Goal: Find specific page/section: Find specific page/section

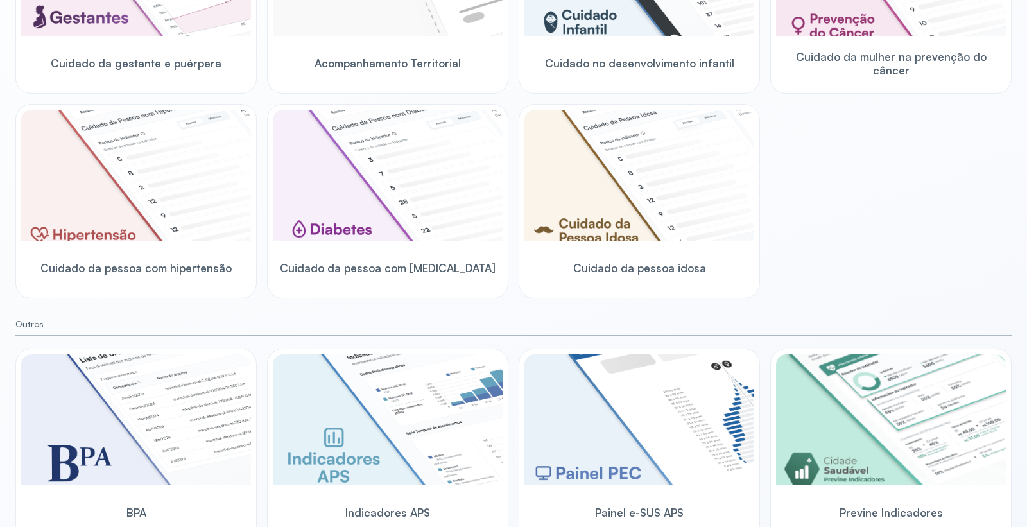
scroll to position [300, 0]
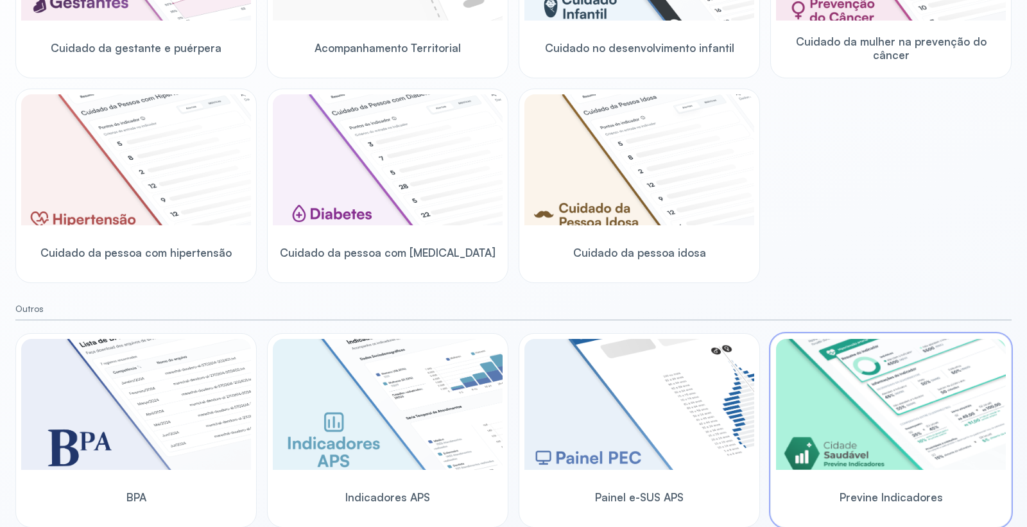
click at [828, 386] on img at bounding box center [891, 404] width 230 height 131
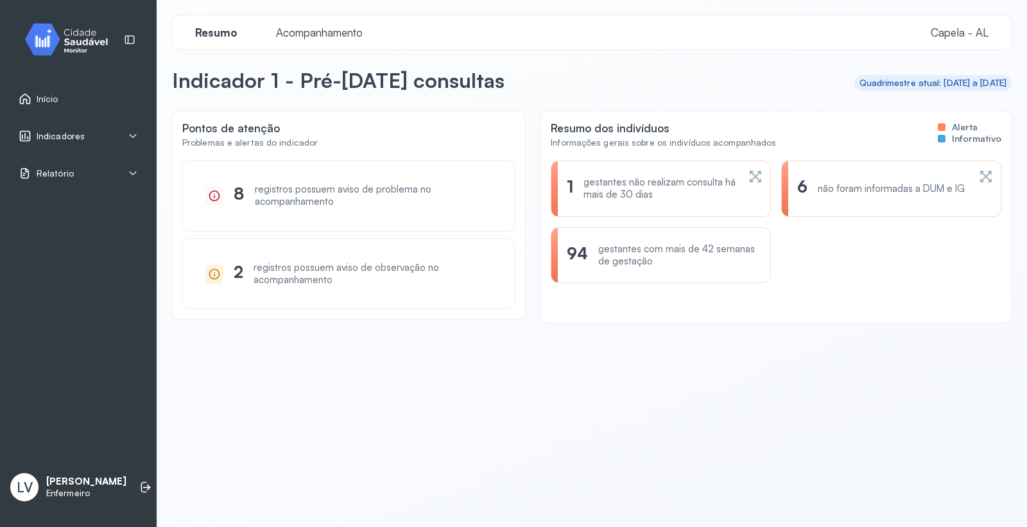
click at [305, 36] on span "Acompanhamento" at bounding box center [319, 32] width 102 height 13
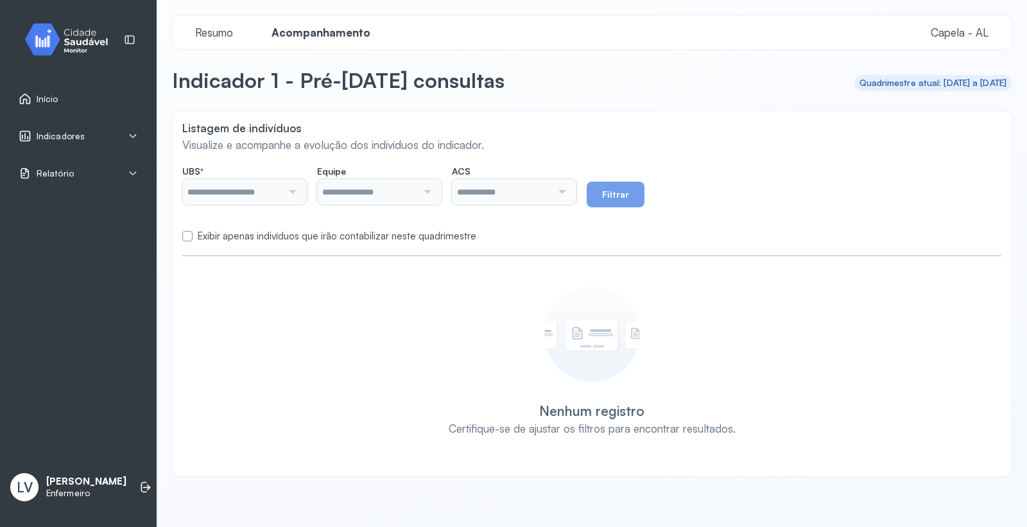
type input "*******"
type input "**********"
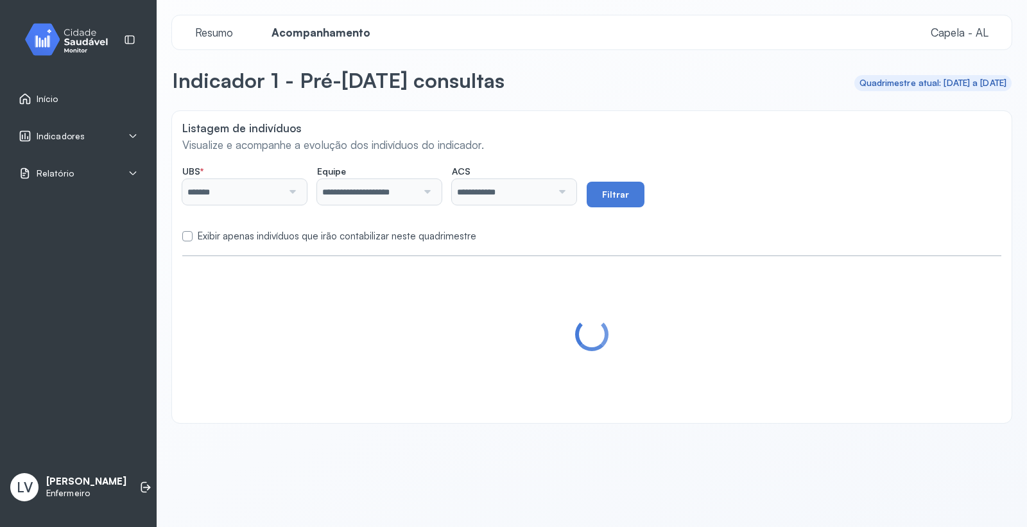
click at [190, 235] on label at bounding box center [187, 236] width 10 height 10
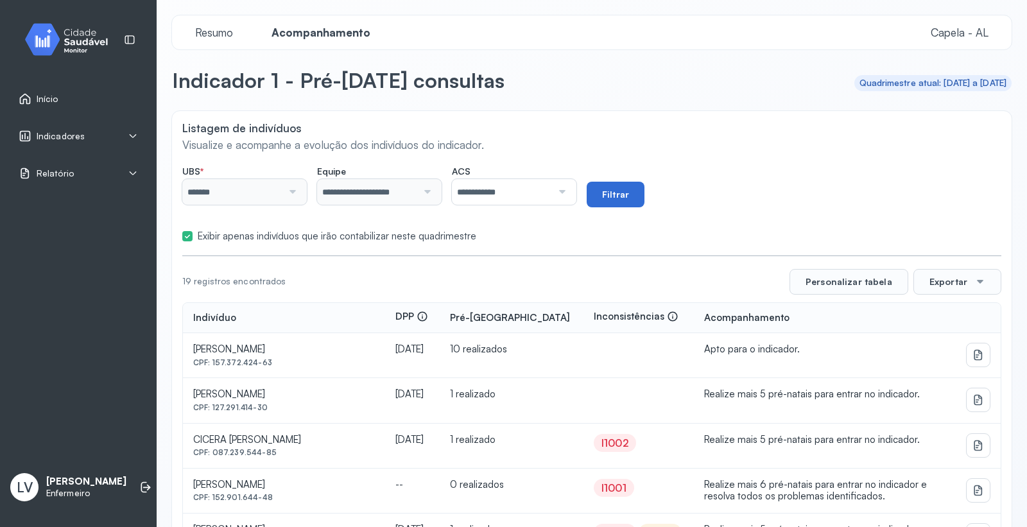
click at [644, 187] on button "Filtrar" at bounding box center [616, 195] width 58 height 26
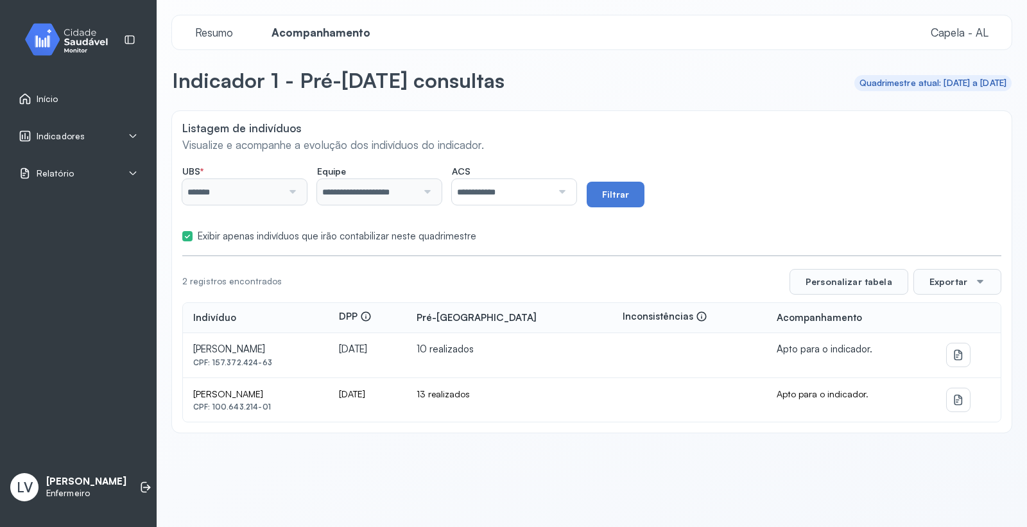
click at [187, 237] on label at bounding box center [187, 236] width 10 height 10
click at [644, 197] on button "Filtrar" at bounding box center [616, 195] width 58 height 26
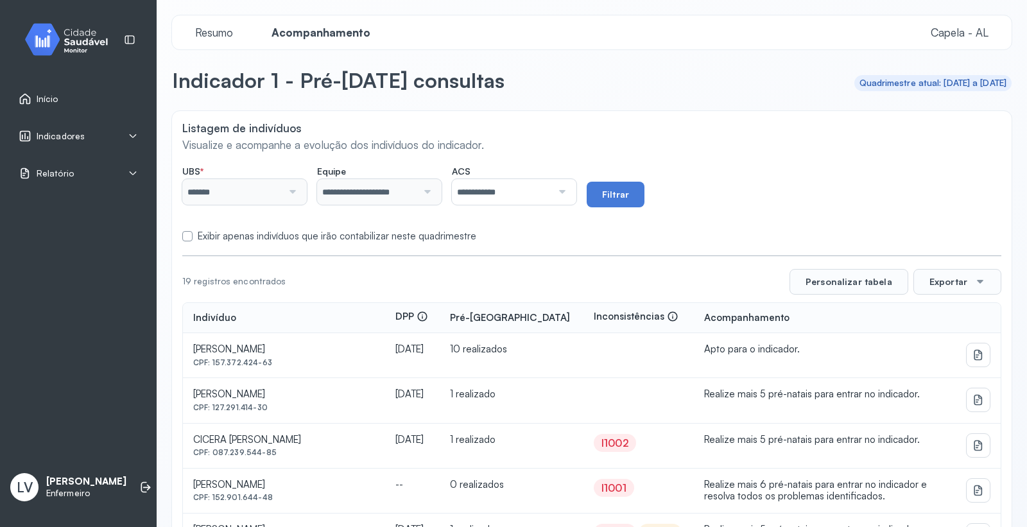
click at [85, 132] on div "Indicadores" at bounding box center [78, 136] width 119 height 13
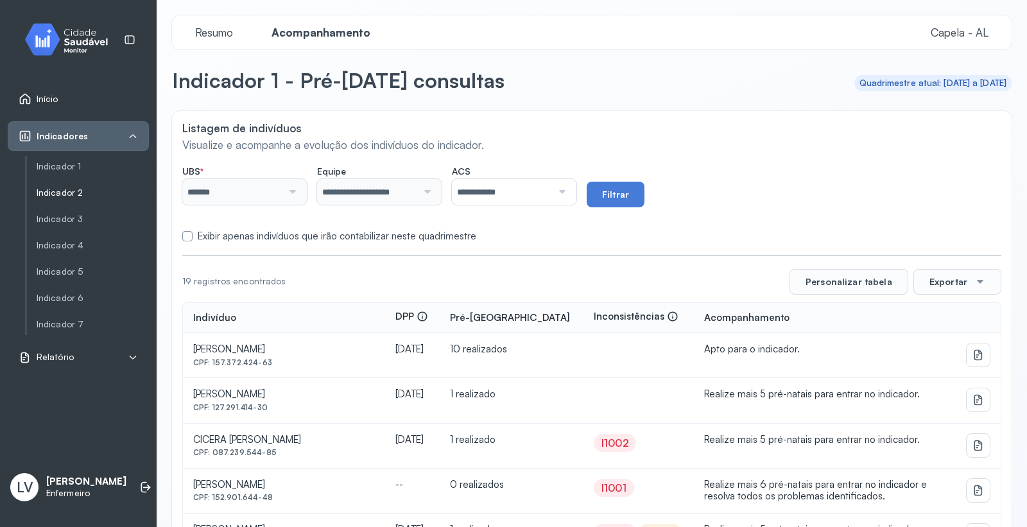
click at [73, 194] on link "Indicador 2" at bounding box center [93, 192] width 112 height 11
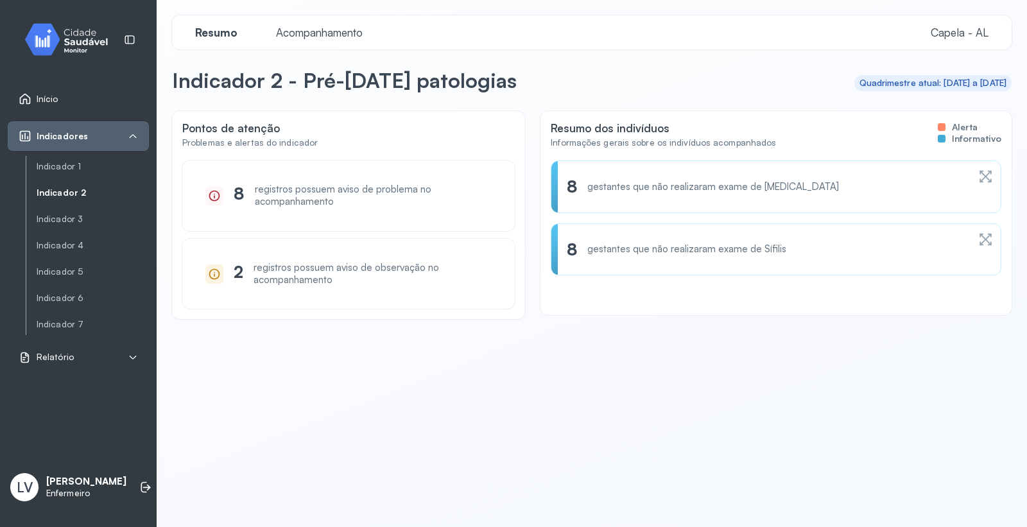
click at [291, 26] on span "Acompanhamento" at bounding box center [319, 32] width 102 height 13
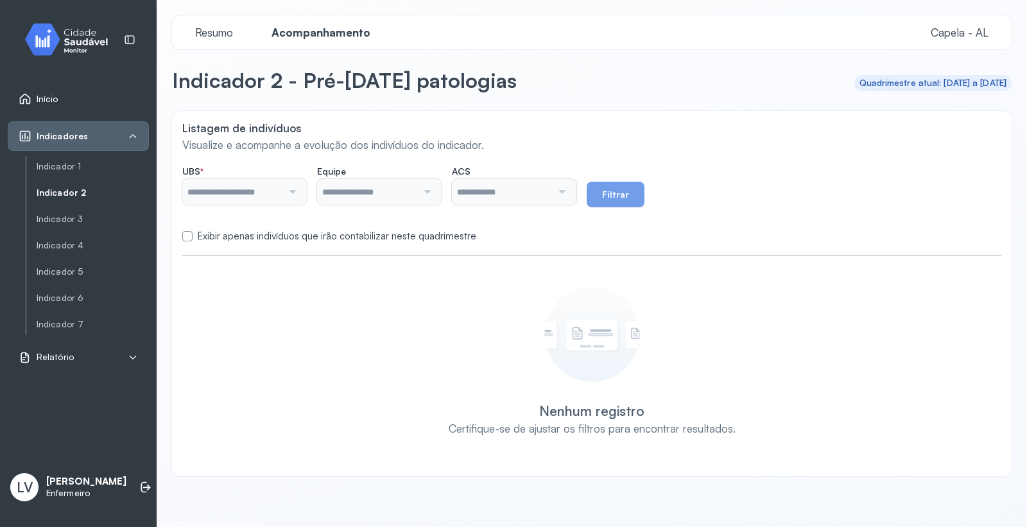
type input "*******"
type input "**********"
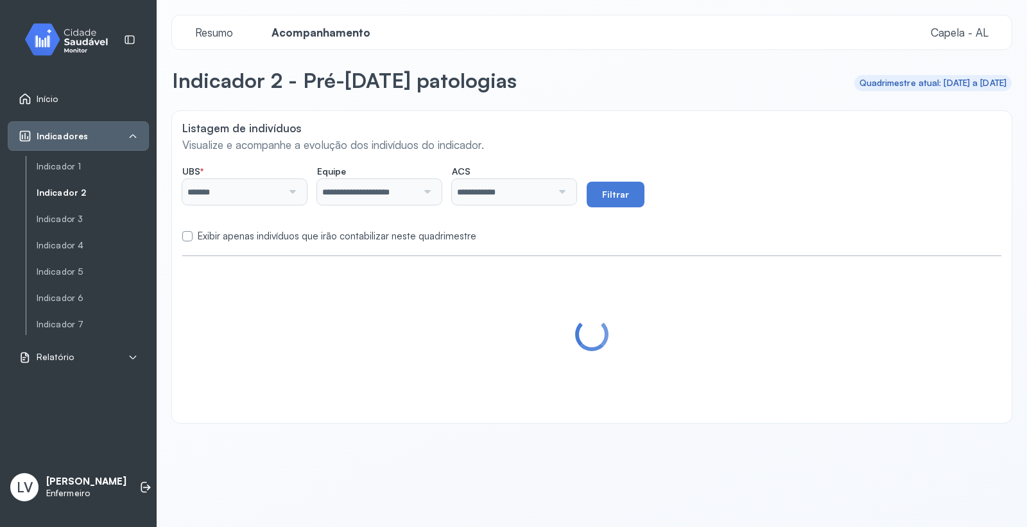
click at [187, 240] on label at bounding box center [187, 236] width 10 height 10
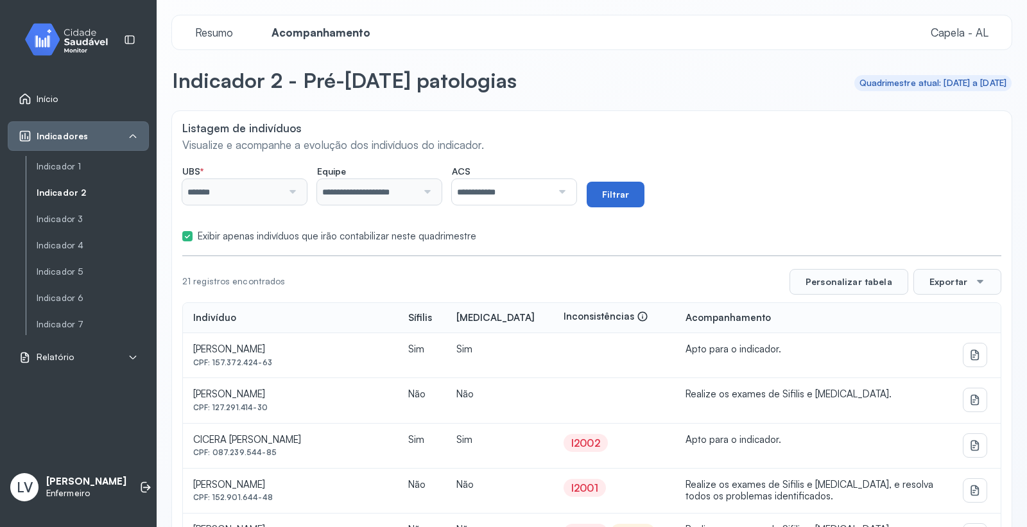
click at [644, 197] on button "Filtrar" at bounding box center [616, 195] width 58 height 26
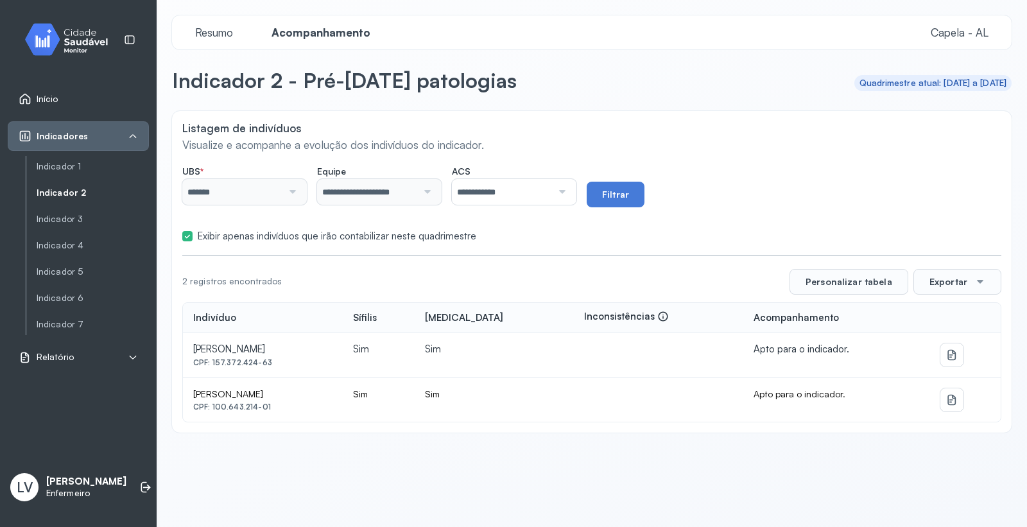
click at [182, 234] on label at bounding box center [187, 236] width 10 height 10
click at [644, 203] on button "Filtrar" at bounding box center [616, 195] width 58 height 26
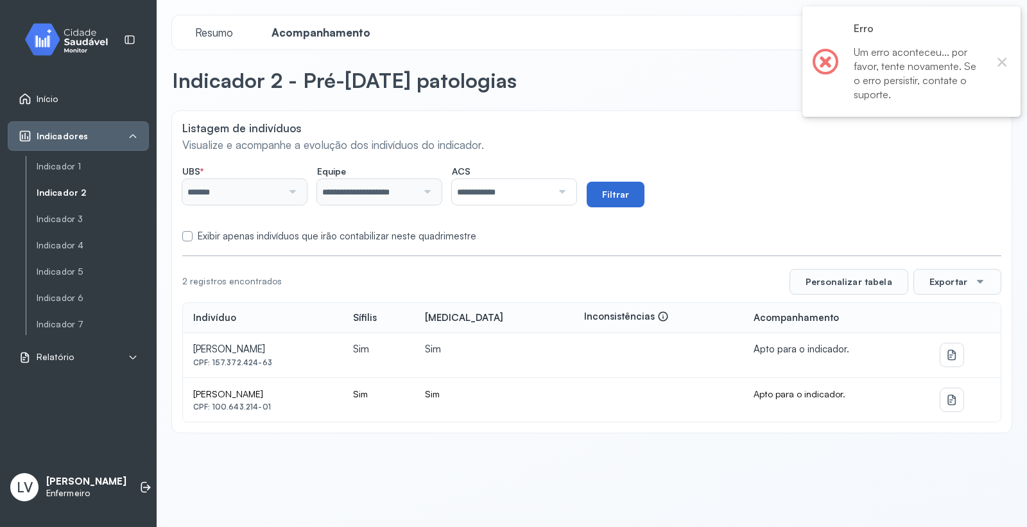
click at [644, 198] on button "Filtrar" at bounding box center [616, 195] width 58 height 26
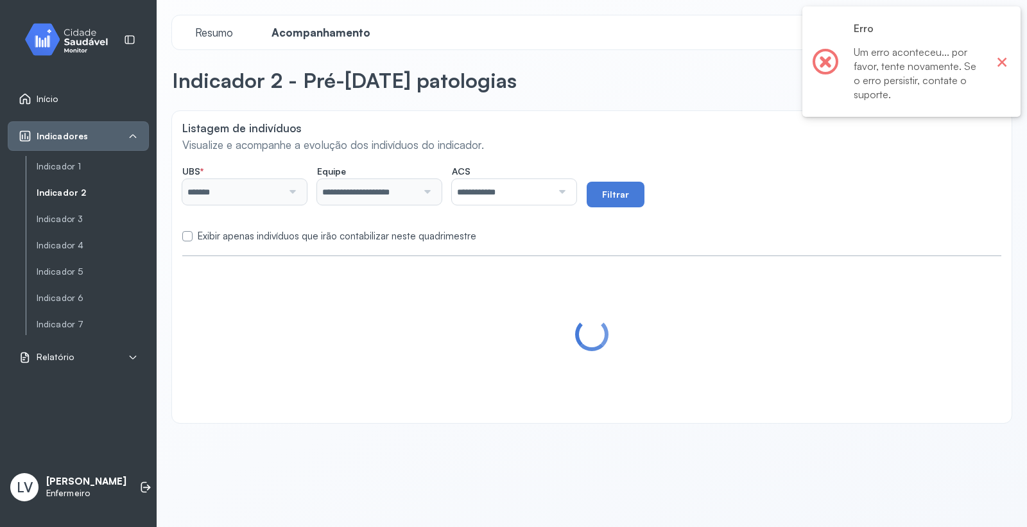
click at [1003, 58] on button "×" at bounding box center [1001, 61] width 17 height 17
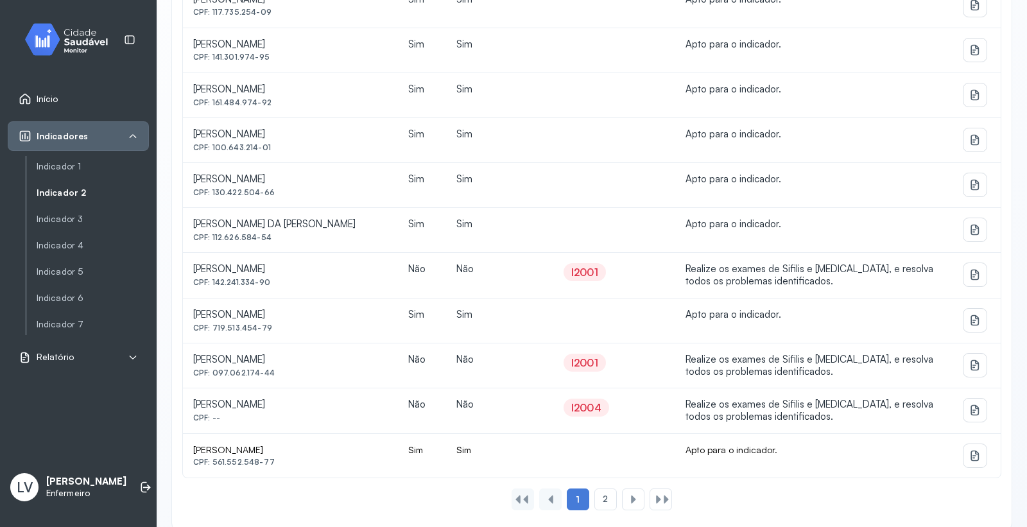
scroll to position [775, 0]
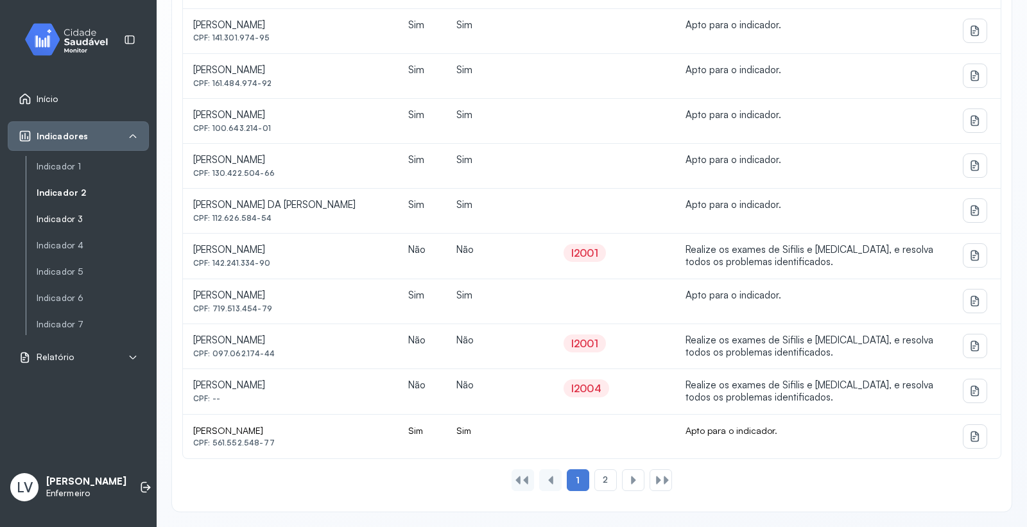
click at [61, 216] on link "Indicador 3" at bounding box center [93, 219] width 112 height 11
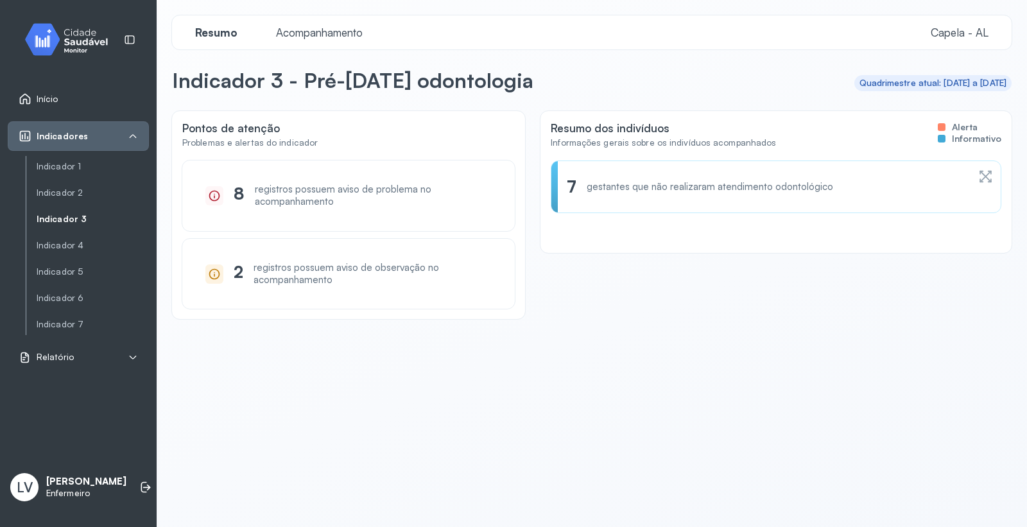
click at [324, 31] on span "Acompanhamento" at bounding box center [319, 32] width 102 height 13
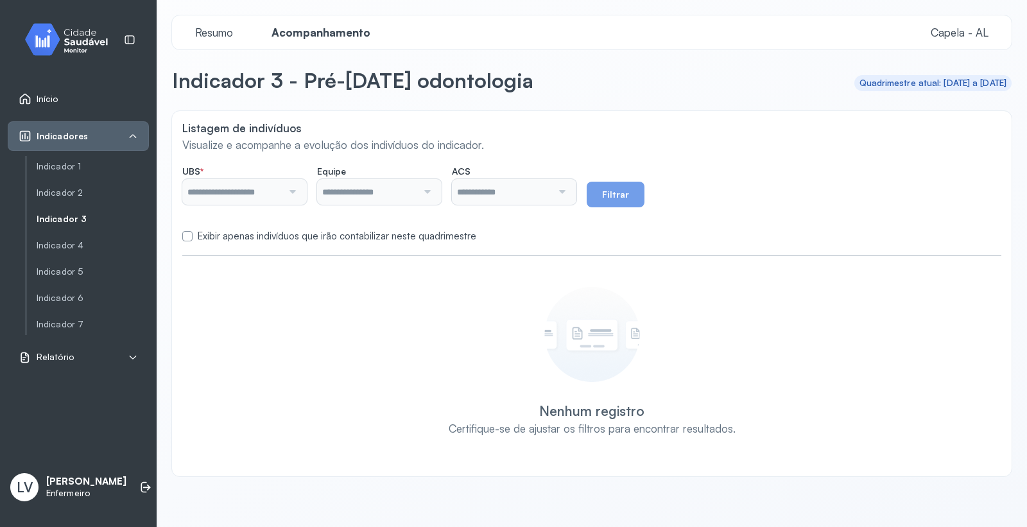
type input "*******"
type input "**********"
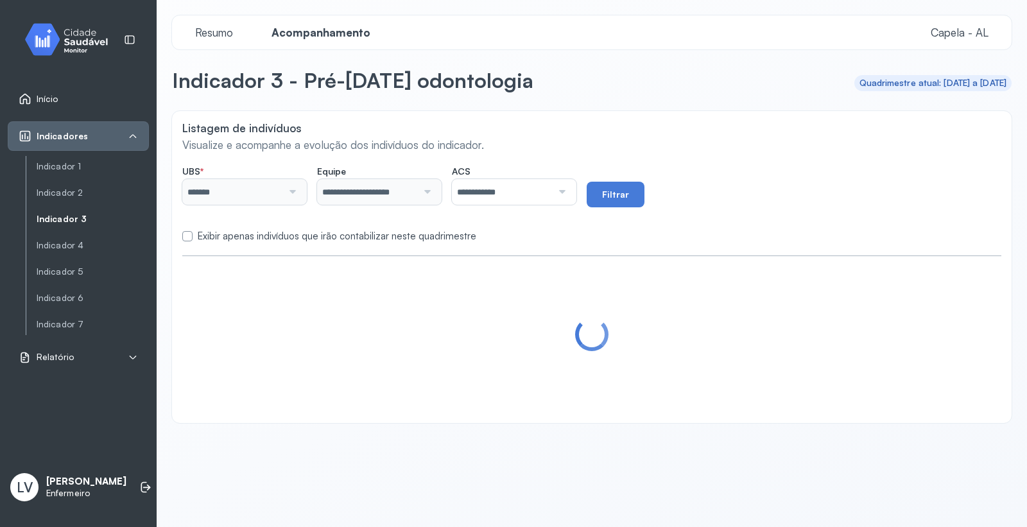
click at [246, 233] on label "Exibir apenas indivíduos que irão contabilizar neste quadrimestre" at bounding box center [337, 236] width 278 height 12
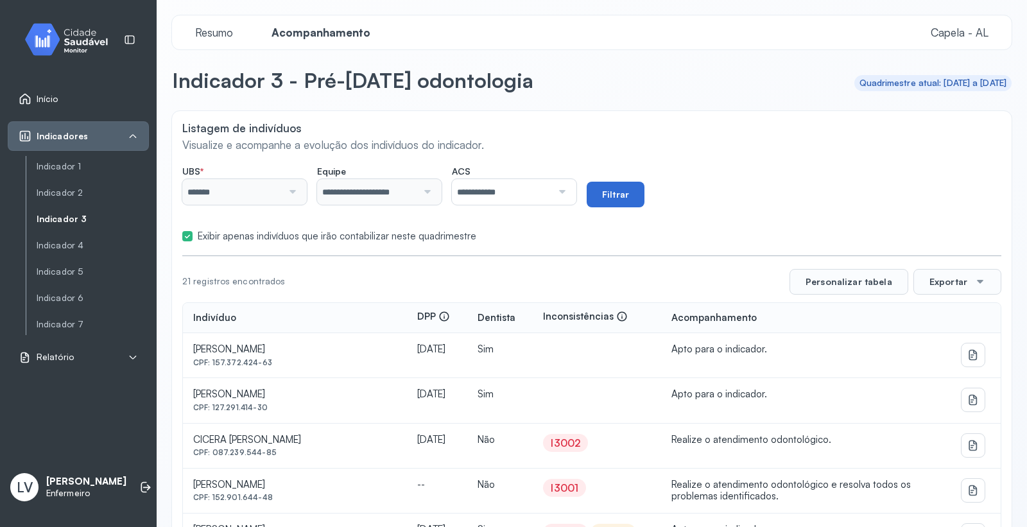
click at [644, 194] on button "Filtrar" at bounding box center [616, 195] width 58 height 26
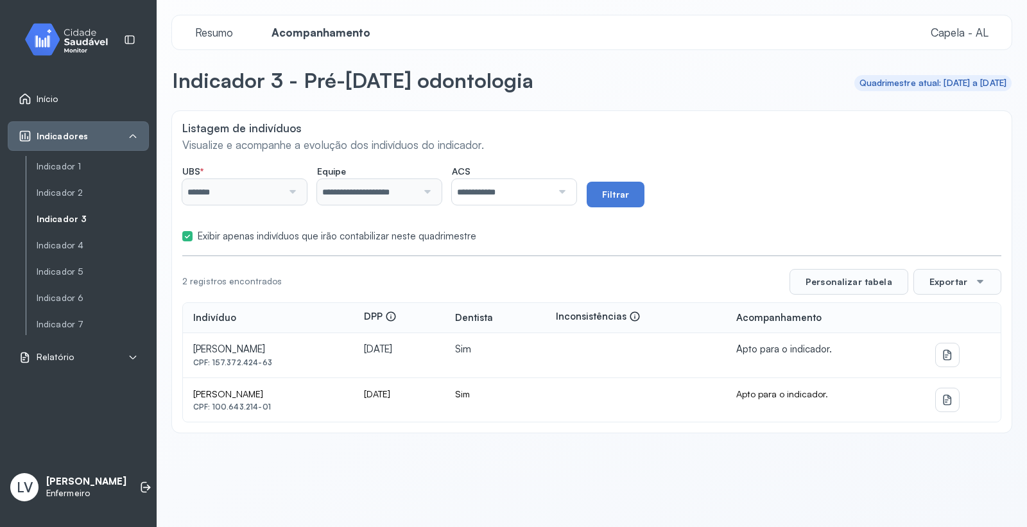
click at [183, 234] on label at bounding box center [187, 236] width 10 height 10
click at [644, 194] on button "Filtrar" at bounding box center [616, 195] width 58 height 26
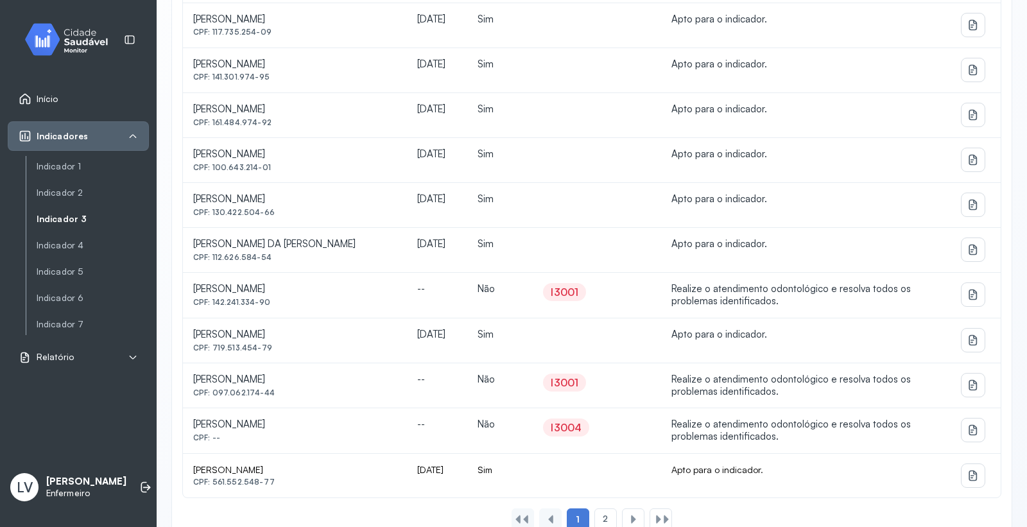
scroll to position [775, 0]
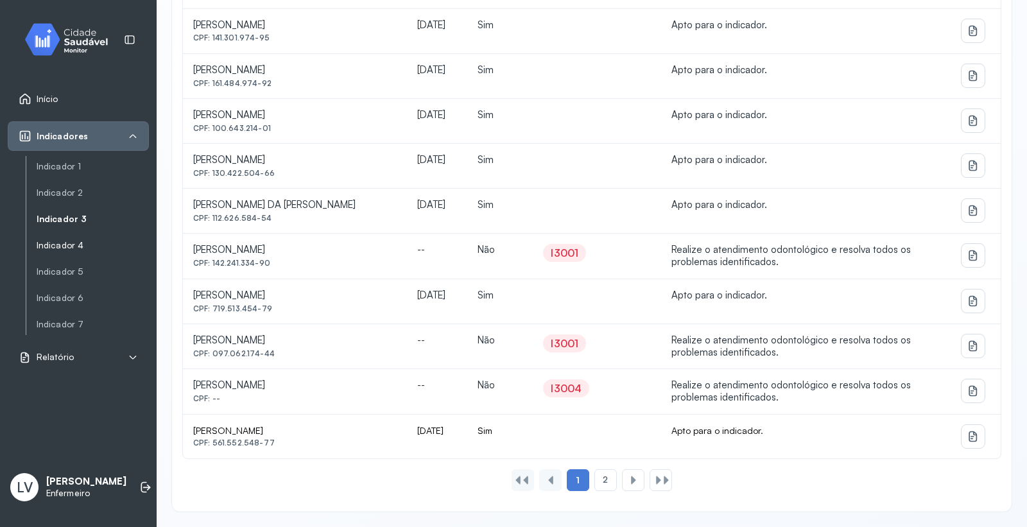
click at [73, 244] on link "Indicador 4" at bounding box center [93, 245] width 112 height 11
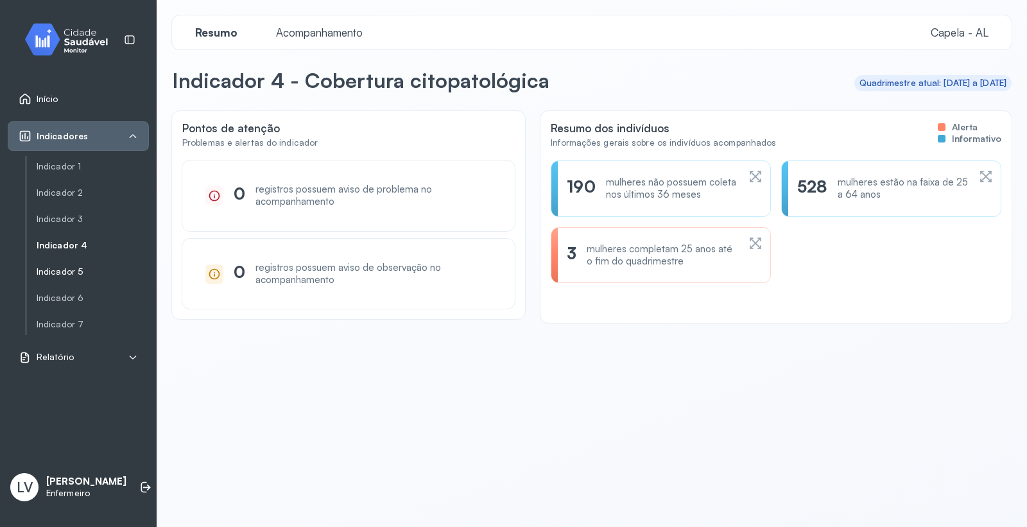
click at [59, 268] on link "Indicador 5" at bounding box center [93, 271] width 112 height 11
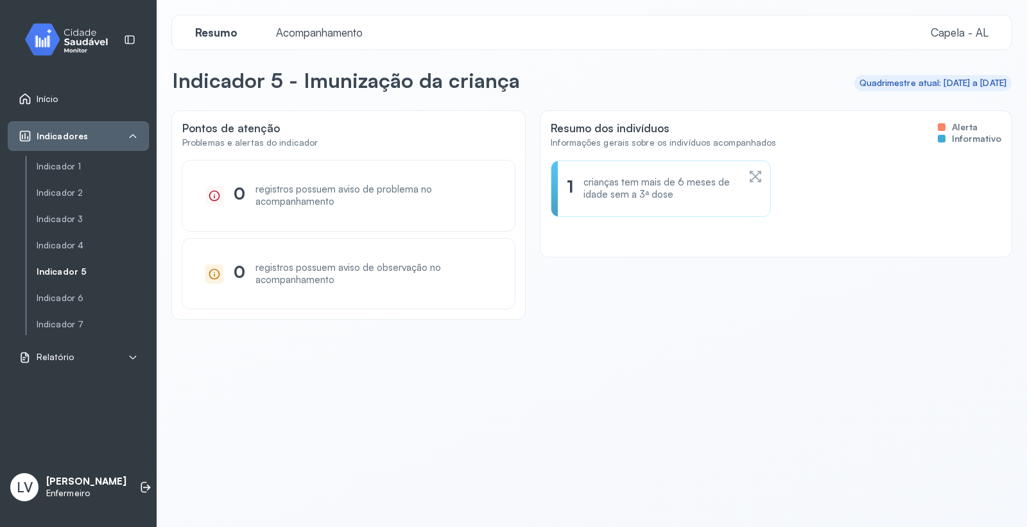
click at [324, 31] on span "Acompanhamento" at bounding box center [319, 32] width 102 height 13
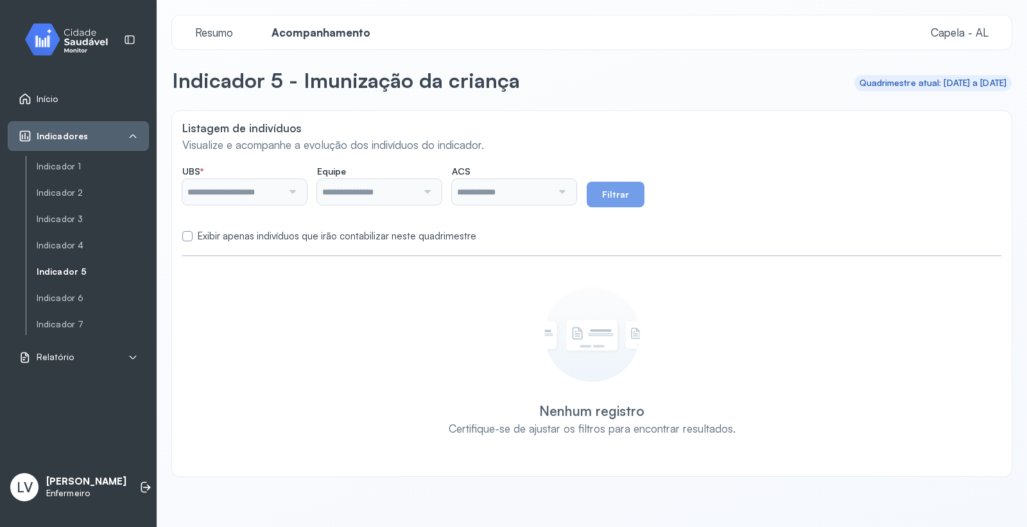
type input "*******"
type input "**********"
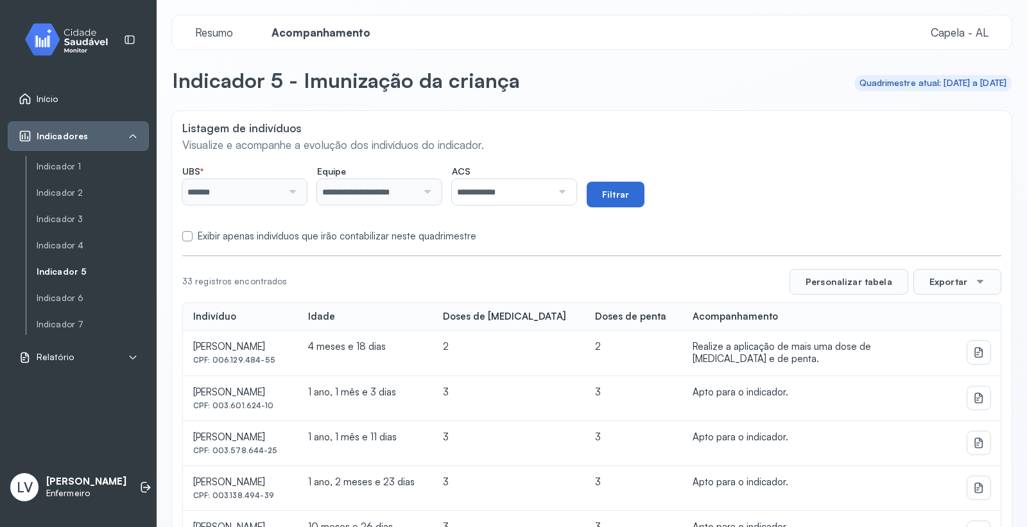
click at [644, 196] on button "Filtrar" at bounding box center [616, 195] width 58 height 26
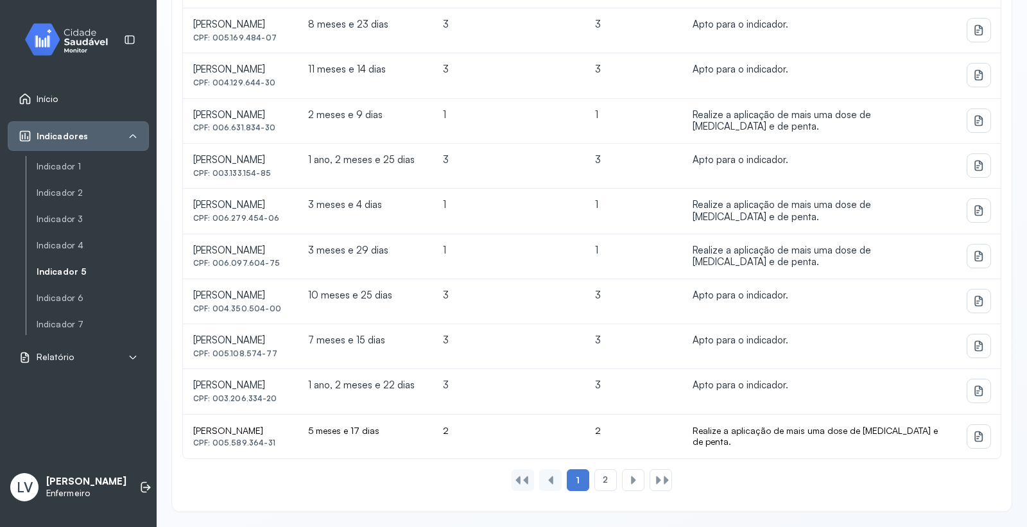
scroll to position [810, 0]
click at [594, 483] on div "2" at bounding box center [605, 480] width 22 height 22
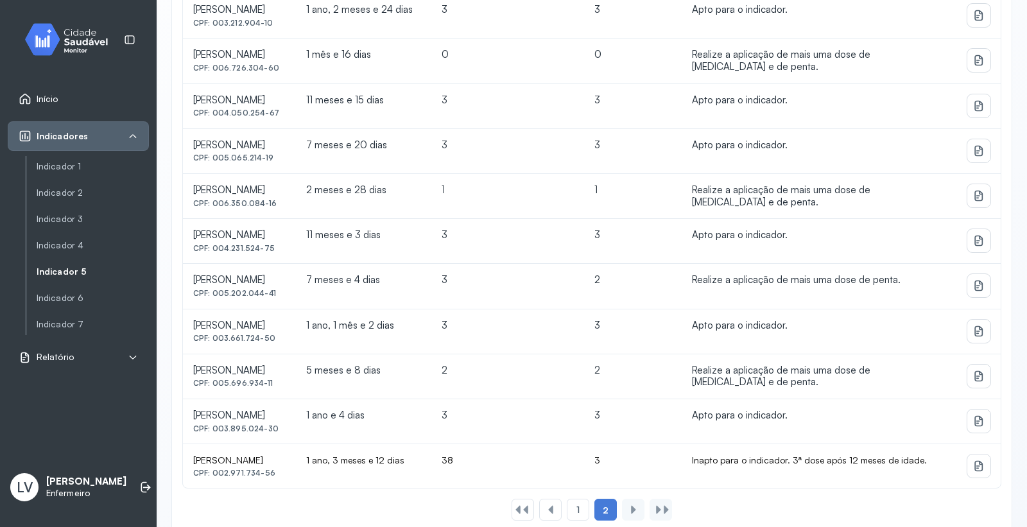
scroll to position [458, 0]
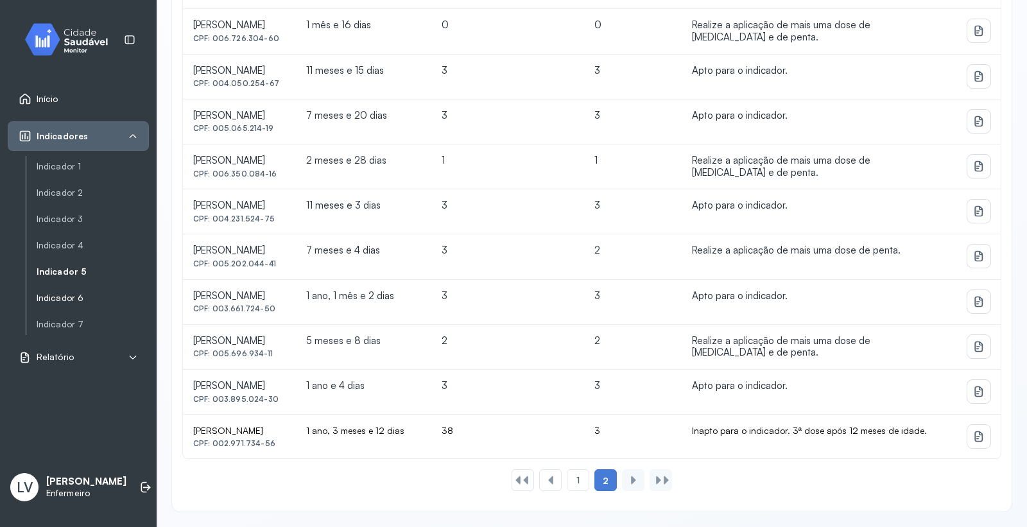
click at [67, 299] on link "Indicador 6" at bounding box center [93, 298] width 112 height 11
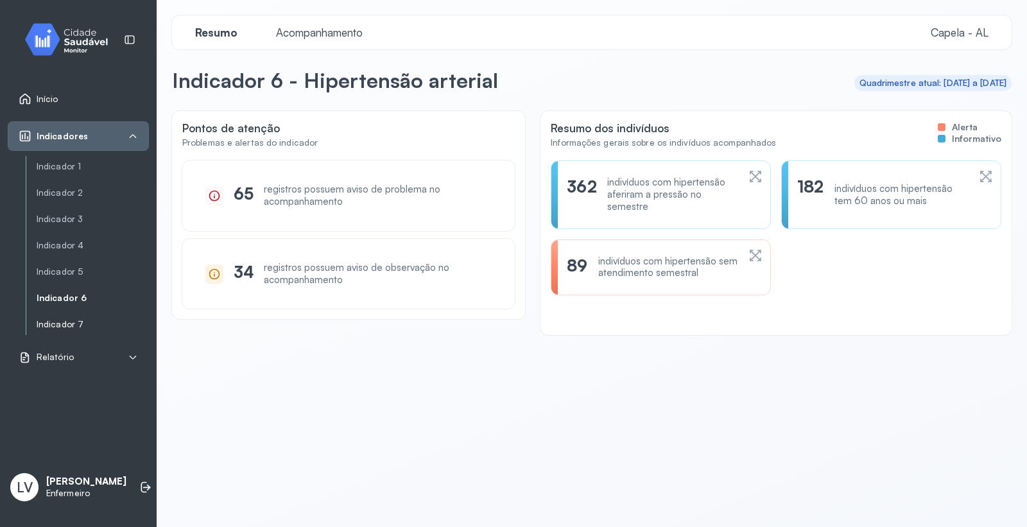
click at [78, 320] on link "Indicador 7" at bounding box center [93, 324] width 112 height 11
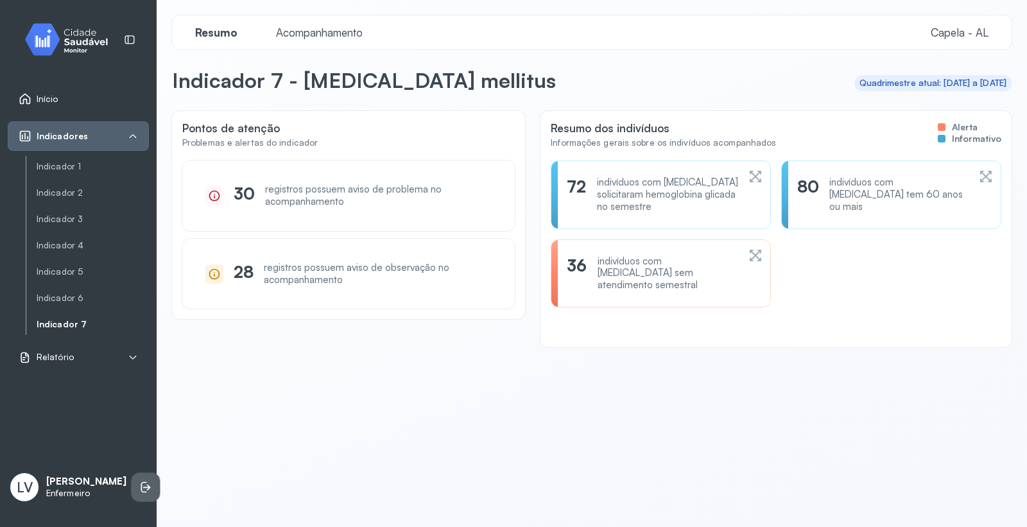
click at [143, 486] on icon at bounding box center [147, 487] width 8 height 6
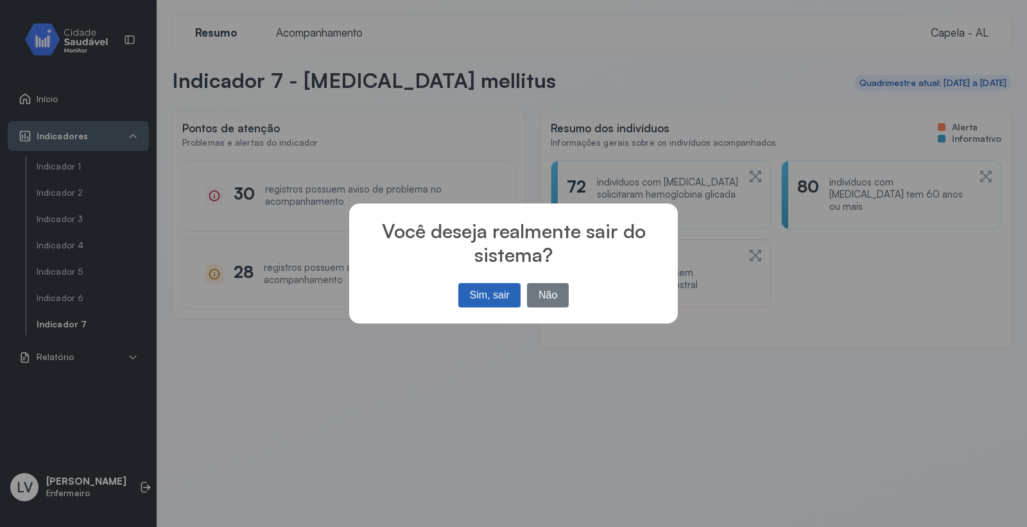
click at [505, 296] on button "Sim, sair" at bounding box center [489, 295] width 62 height 24
